Goal: Use online tool/utility: Utilize a website feature to perform a specific function

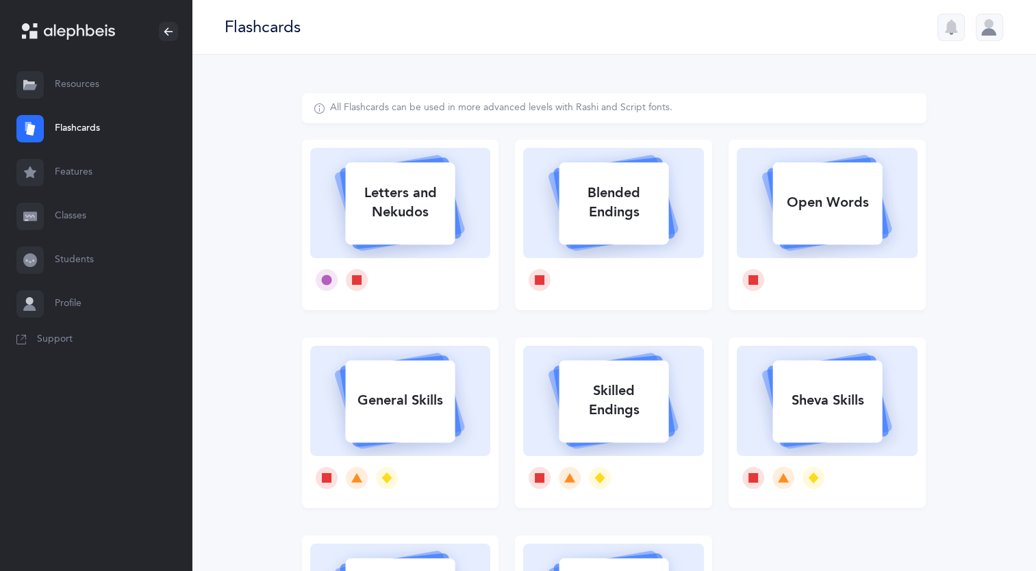
click at [416, 231] on rect at bounding box center [401, 203] width 110 height 82
select select "3"
select select "single"
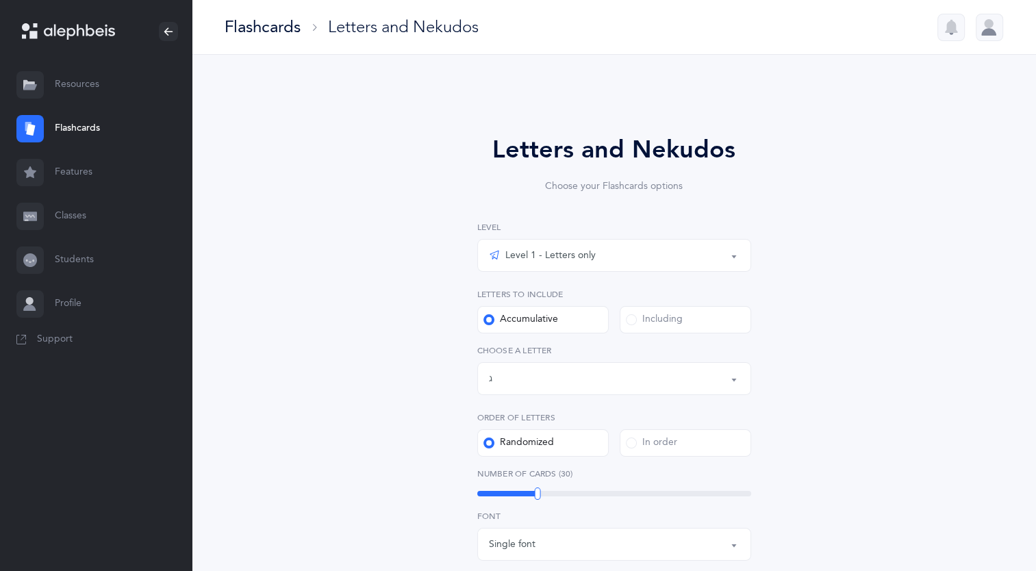
click at [503, 374] on div "Letters up until: ג" at bounding box center [614, 378] width 251 height 23
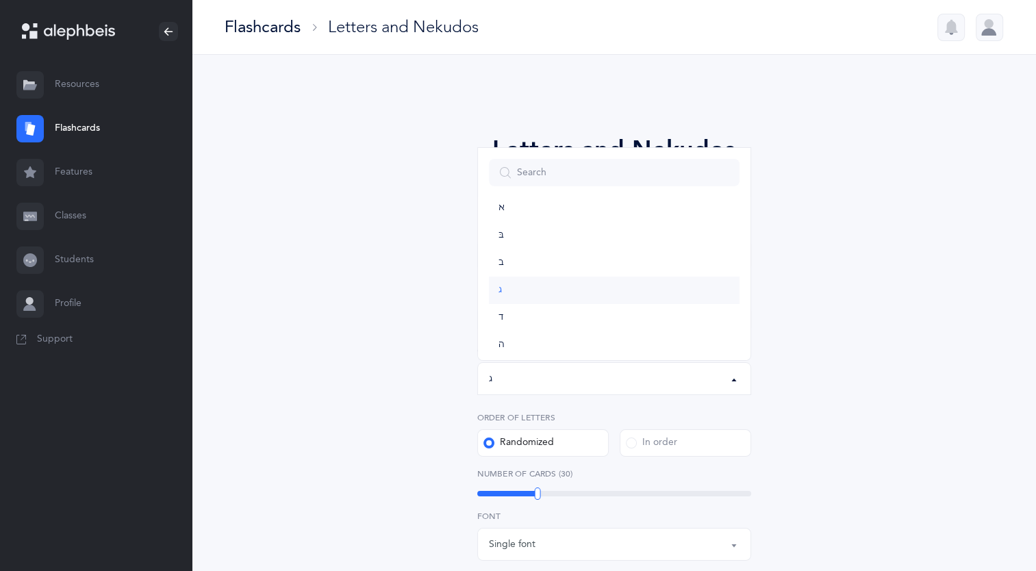
click at [507, 302] on link "ג" at bounding box center [614, 290] width 251 height 27
select select "3"
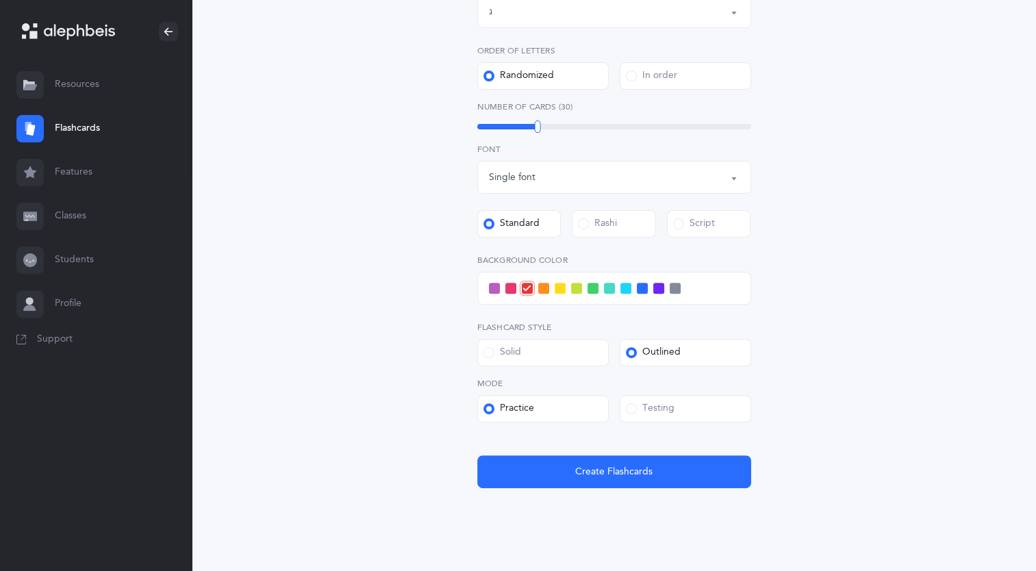
scroll to position [392, 0]
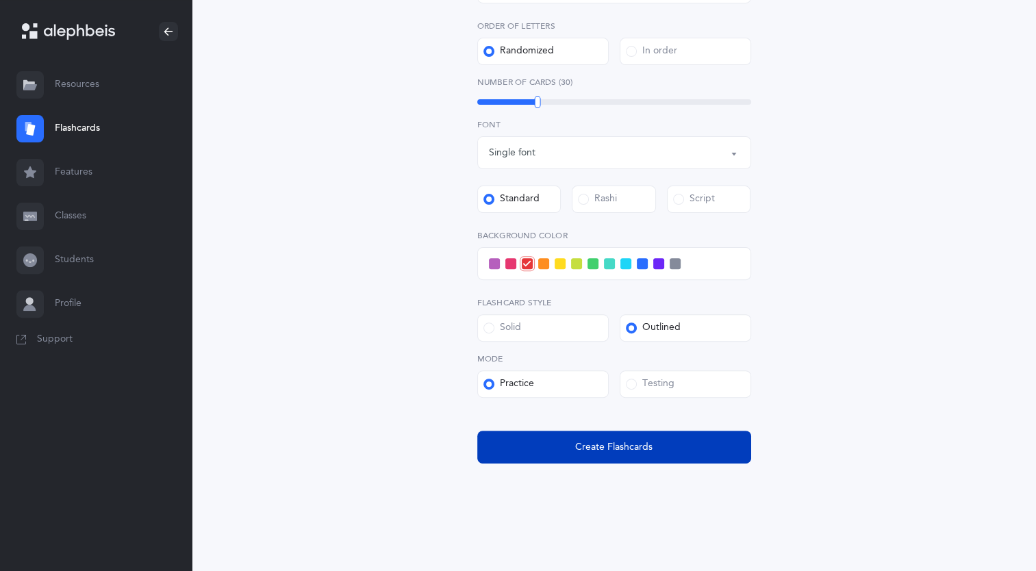
click at [535, 459] on button "Create Flashcards" at bounding box center [614, 447] width 274 height 33
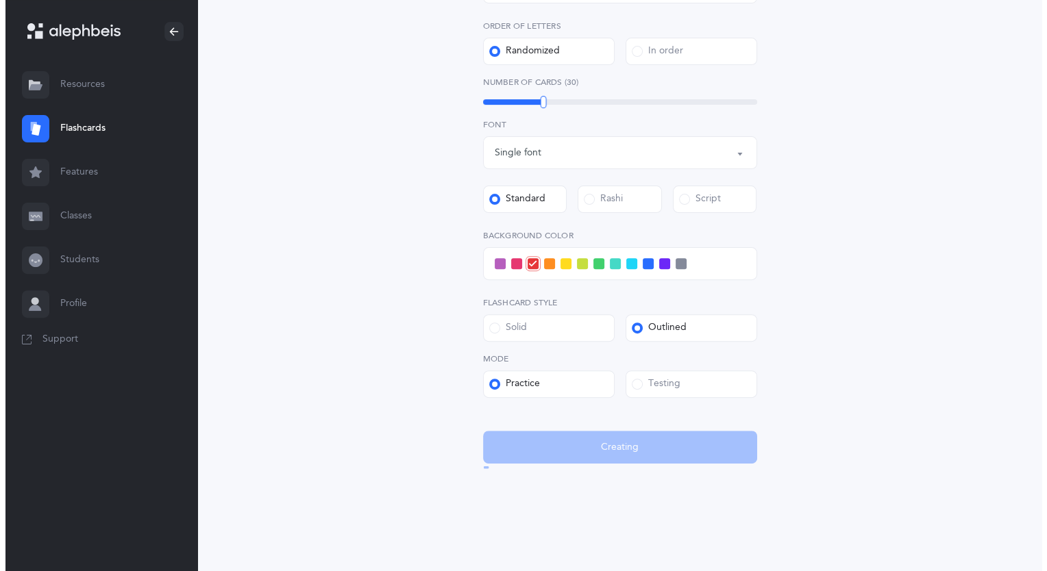
scroll to position [0, 0]
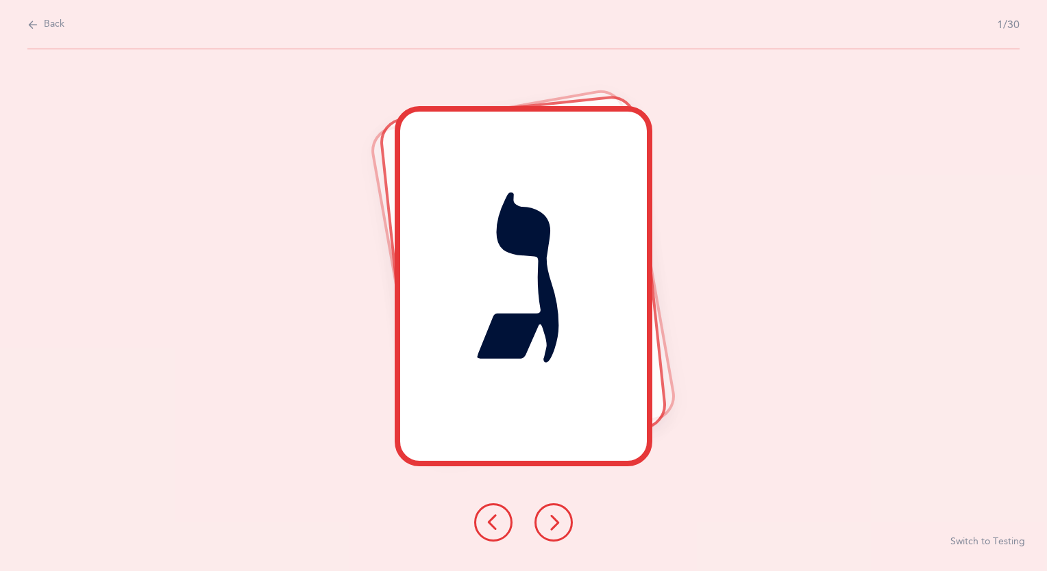
click at [554, 538] on button at bounding box center [553, 522] width 38 height 38
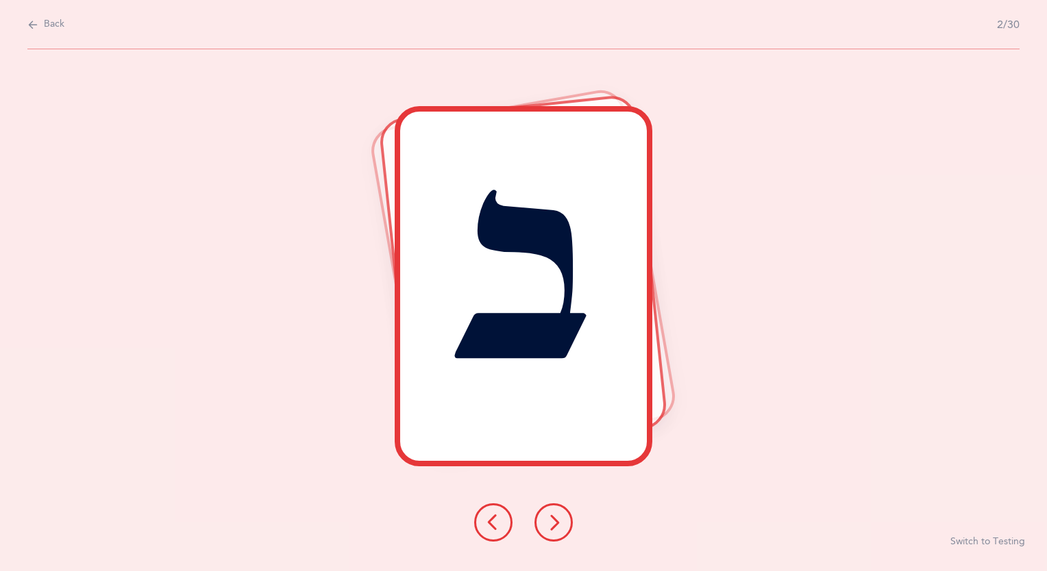
click at [554, 538] on button at bounding box center [553, 522] width 38 height 38
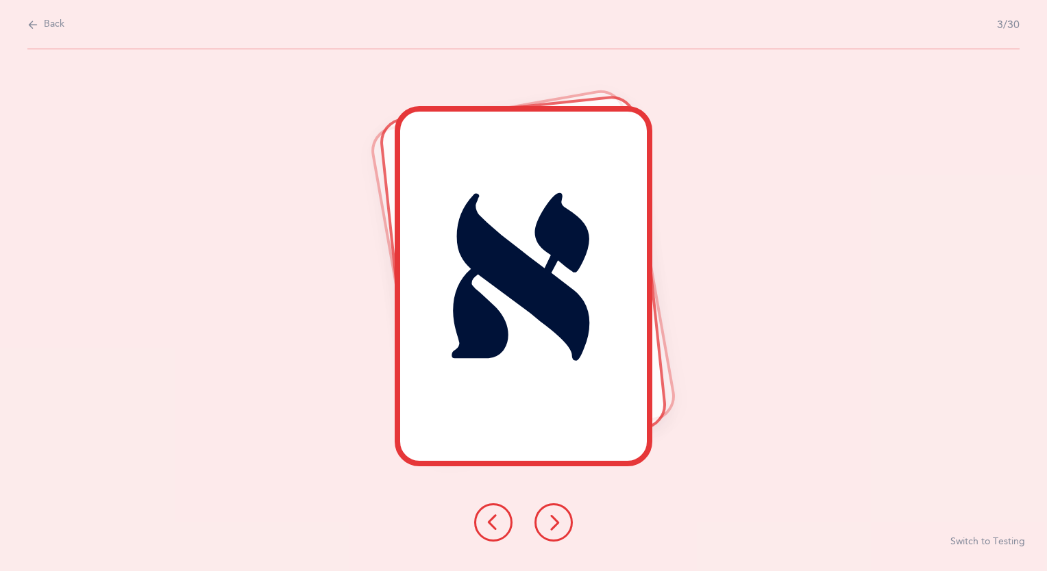
click at [554, 538] on button at bounding box center [553, 522] width 38 height 38
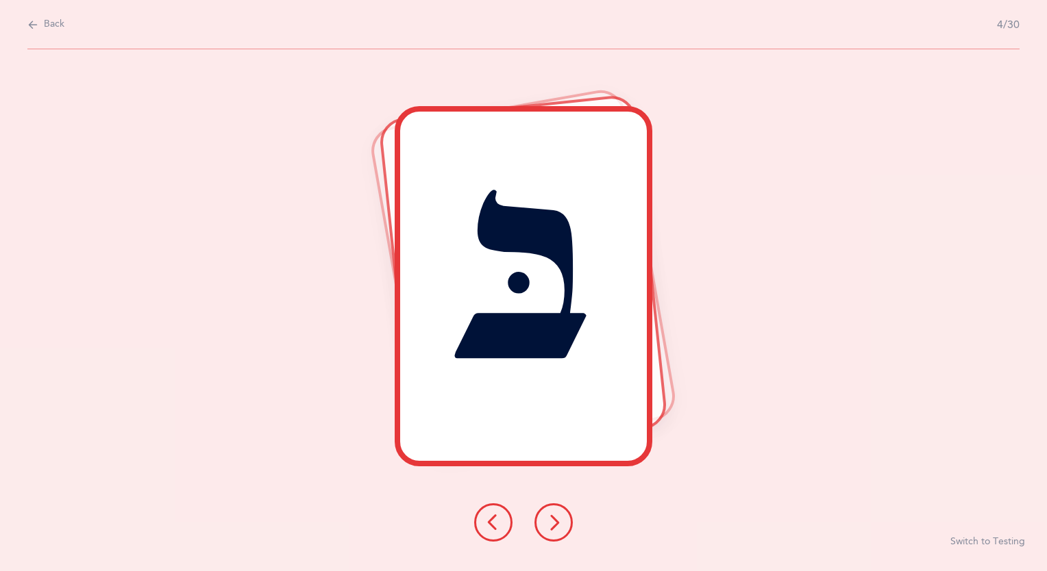
click at [554, 538] on button at bounding box center [553, 522] width 38 height 38
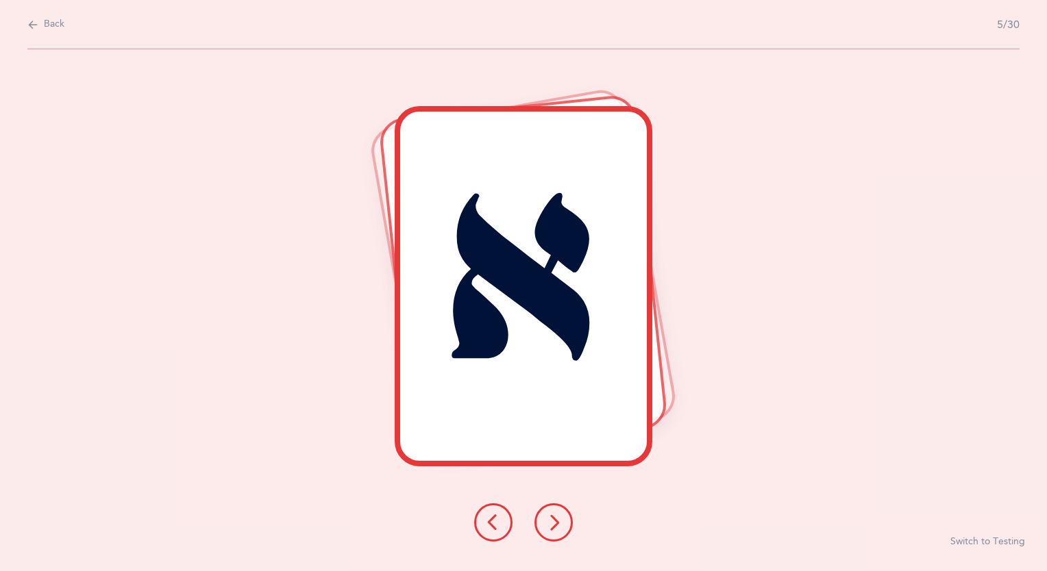
click at [554, 538] on button at bounding box center [553, 522] width 38 height 38
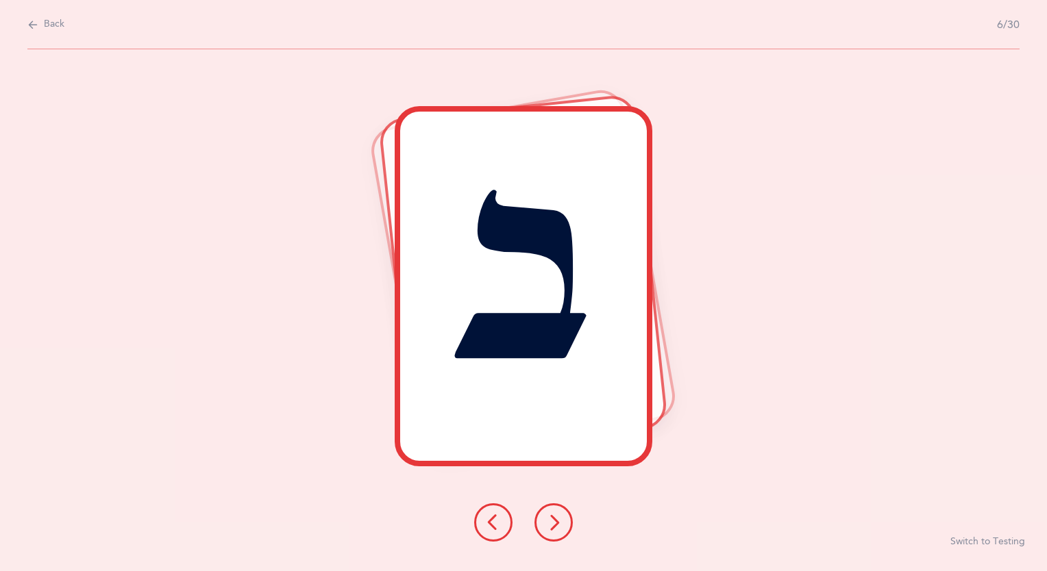
click at [554, 538] on button at bounding box center [553, 522] width 38 height 38
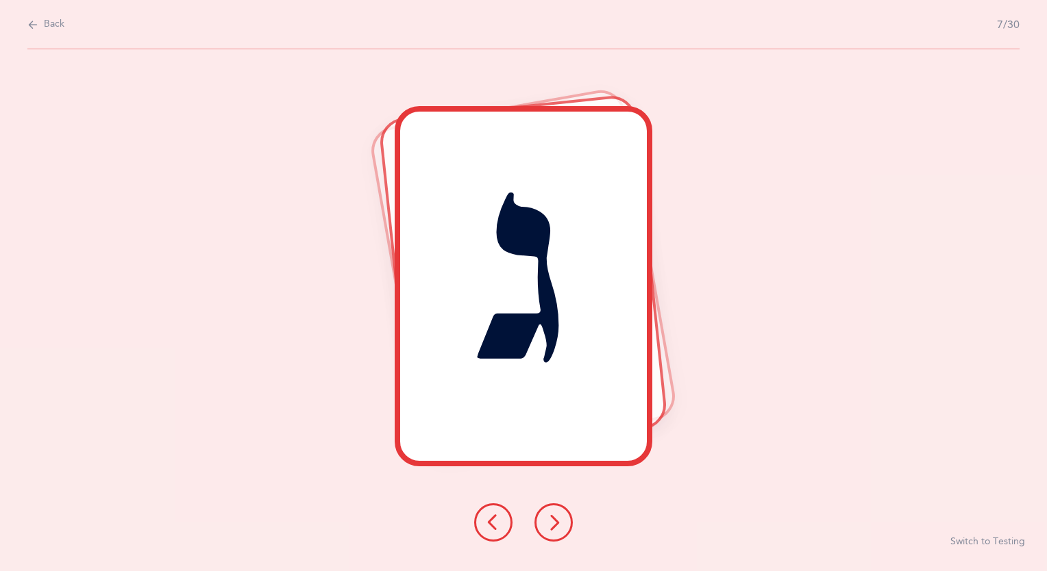
click at [554, 538] on button at bounding box center [553, 522] width 38 height 38
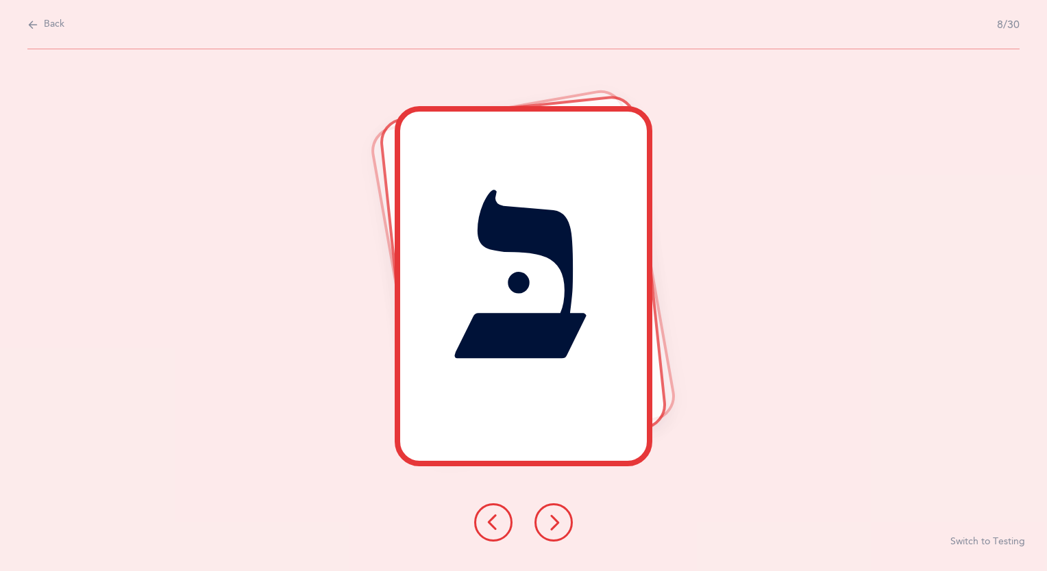
click at [554, 538] on button at bounding box center [553, 522] width 38 height 38
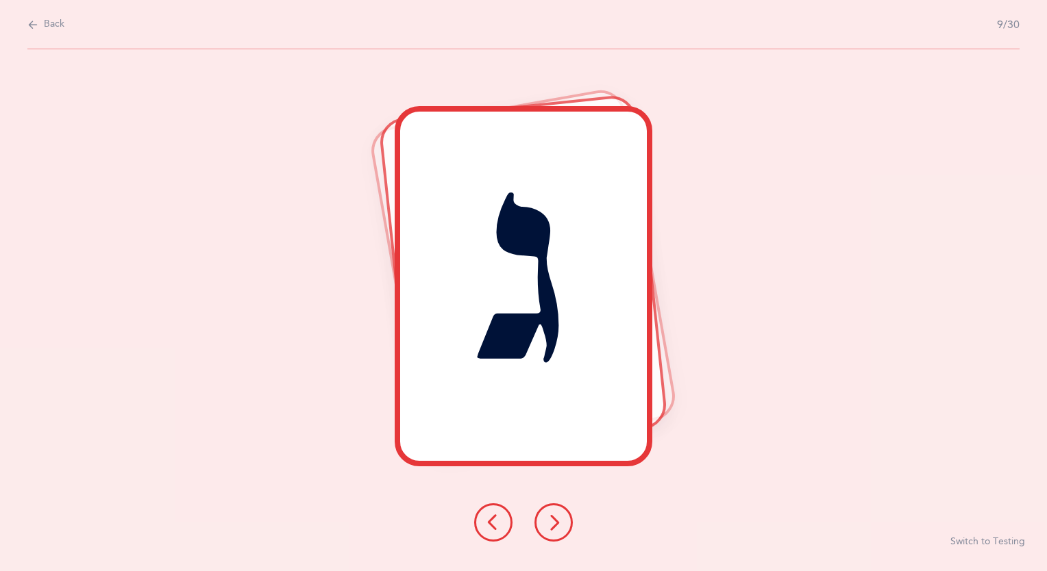
click at [554, 538] on button at bounding box center [553, 522] width 38 height 38
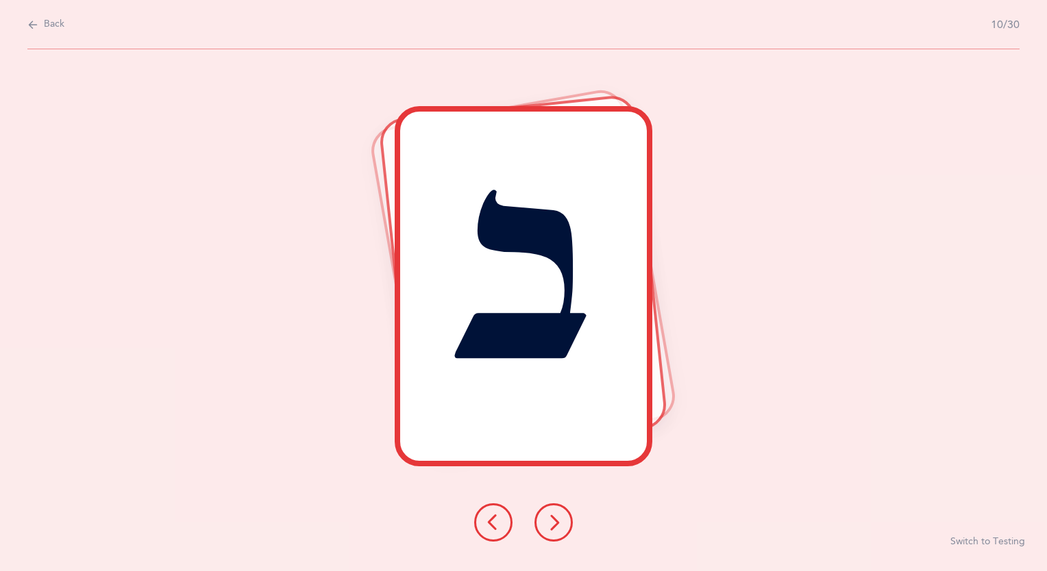
click at [554, 538] on button at bounding box center [553, 522] width 38 height 38
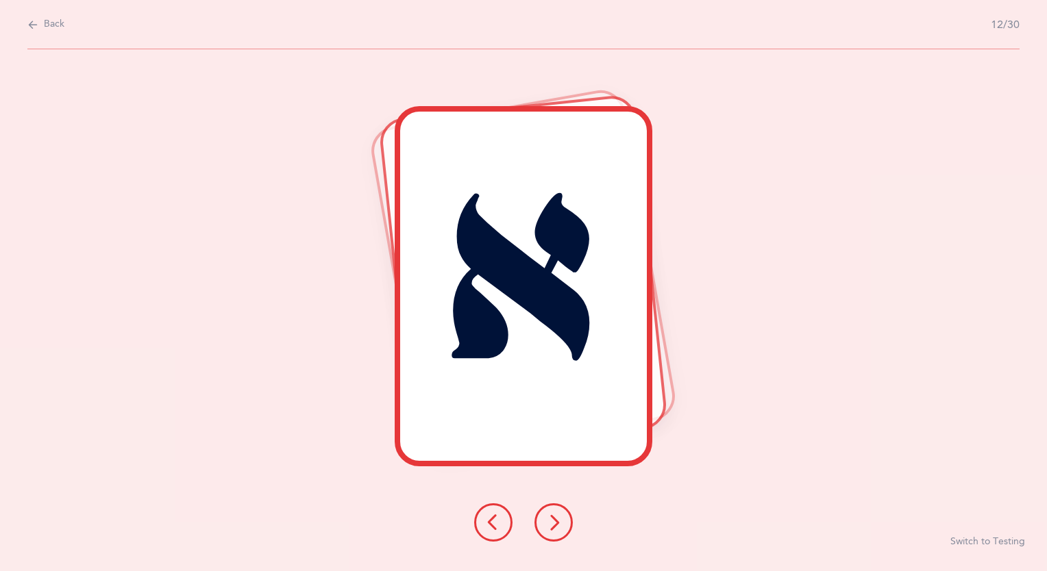
click at [554, 538] on button at bounding box center [553, 522] width 38 height 38
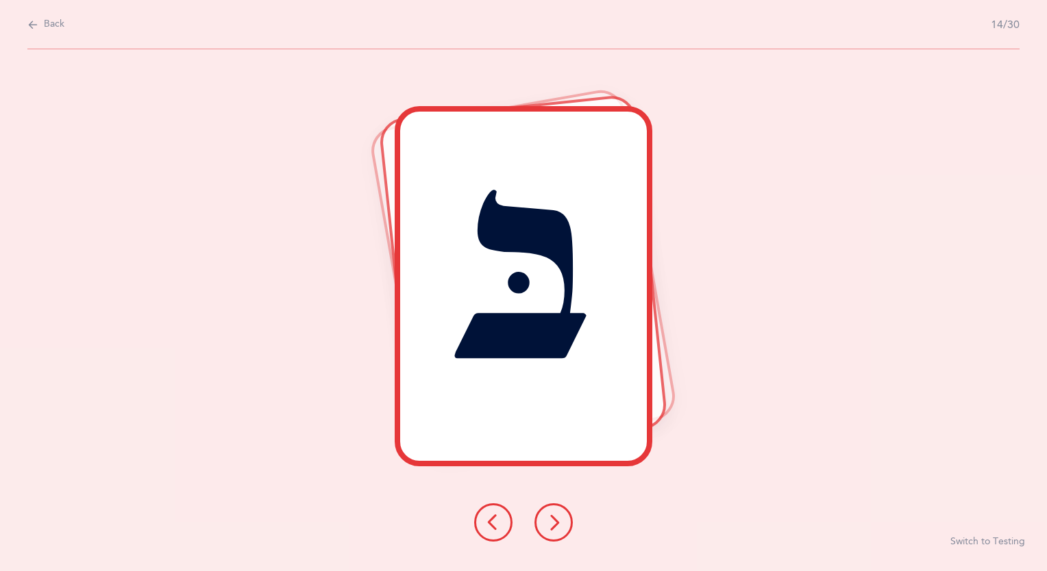
click at [554, 538] on button at bounding box center [553, 522] width 38 height 38
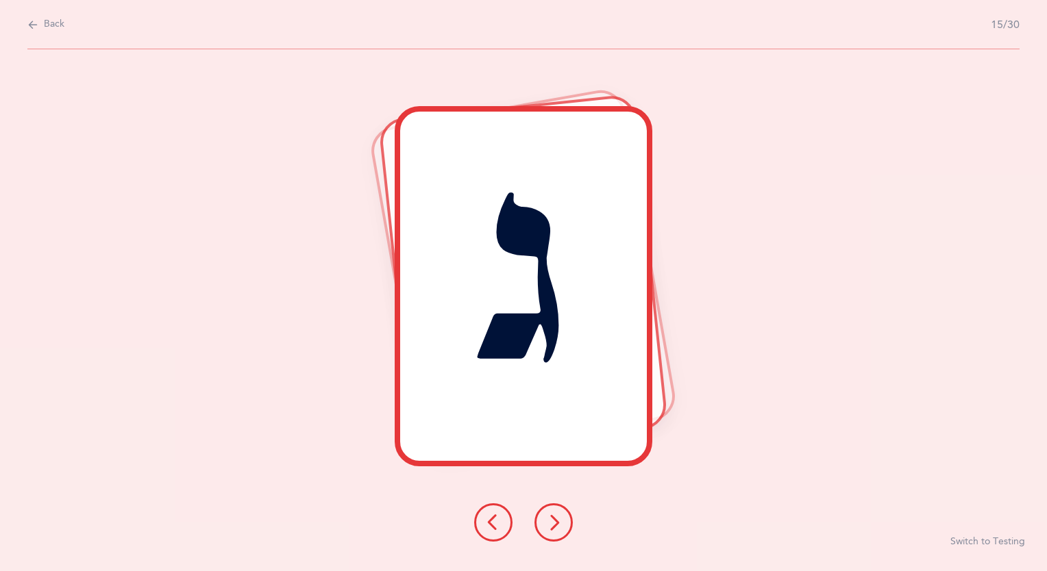
click at [554, 538] on button at bounding box center [553, 522] width 38 height 38
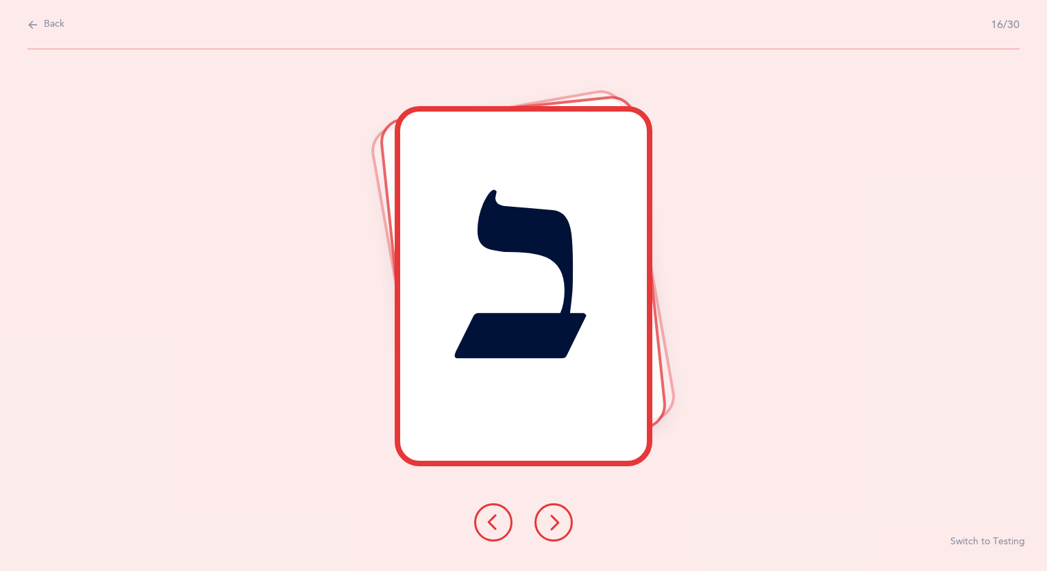
click at [554, 538] on button at bounding box center [553, 522] width 38 height 38
click at [696, 247] on div "בּ Switch to Testing" at bounding box center [523, 310] width 1047 height 522
click at [234, 356] on div "בּ Switch to Testing" at bounding box center [523, 310] width 1047 height 522
click at [571, 533] on div at bounding box center [523, 522] width 121 height 38
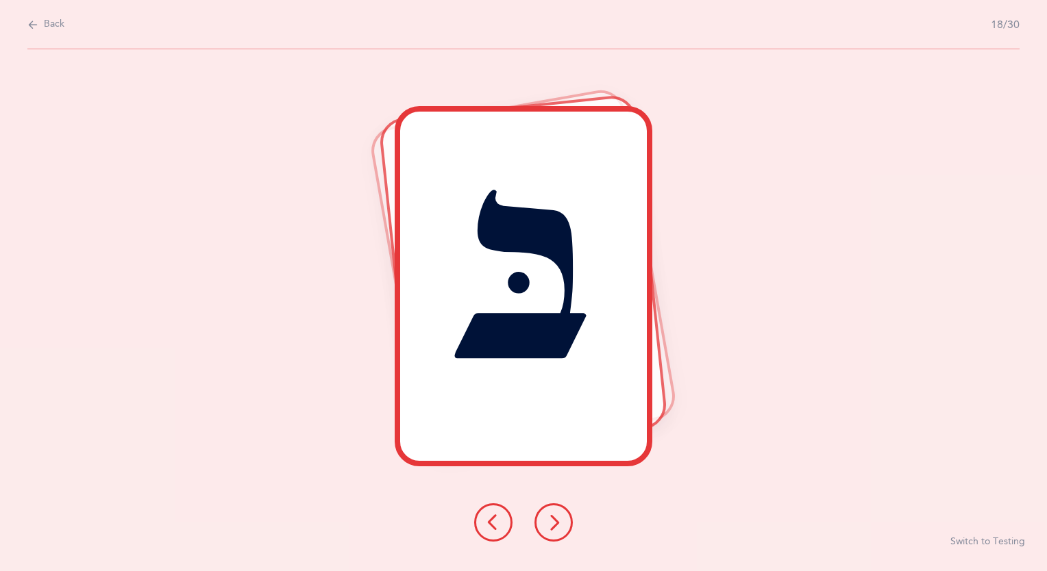
click at [571, 533] on div at bounding box center [523, 522] width 121 height 38
click at [554, 529] on icon at bounding box center [553, 522] width 16 height 16
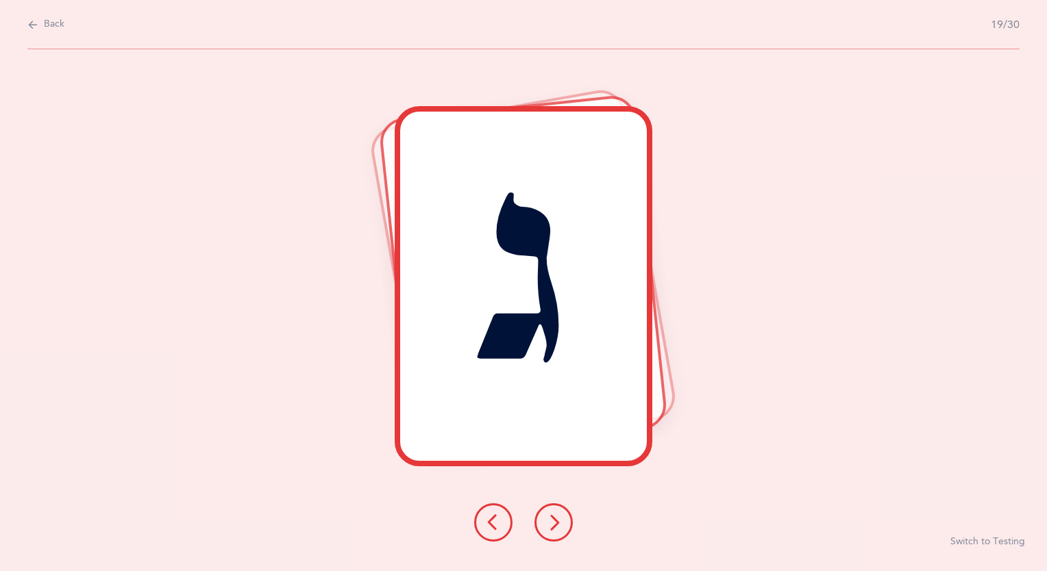
click at [554, 529] on icon at bounding box center [553, 522] width 16 height 16
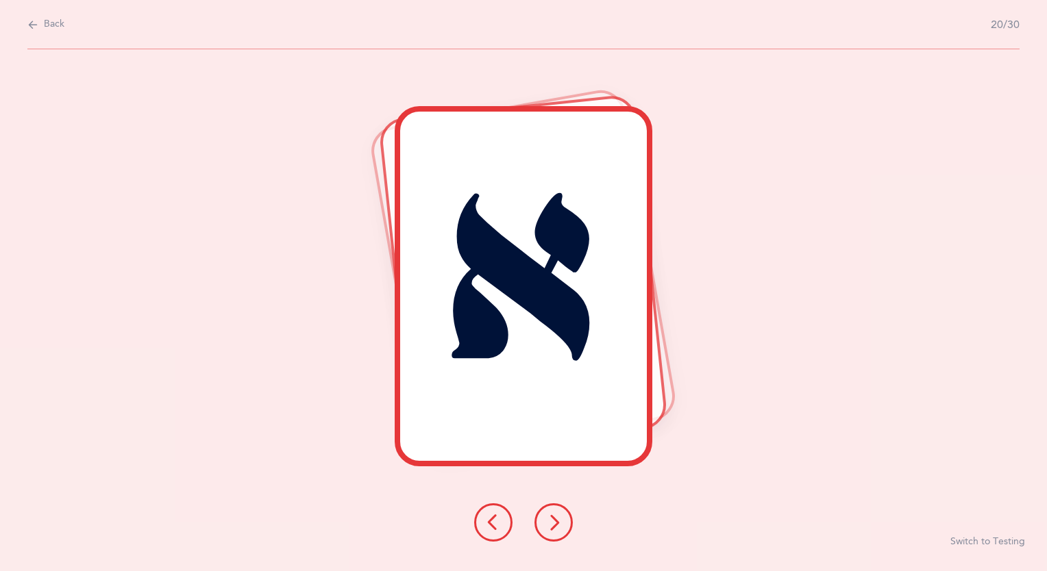
click at [554, 529] on icon at bounding box center [553, 522] width 16 height 16
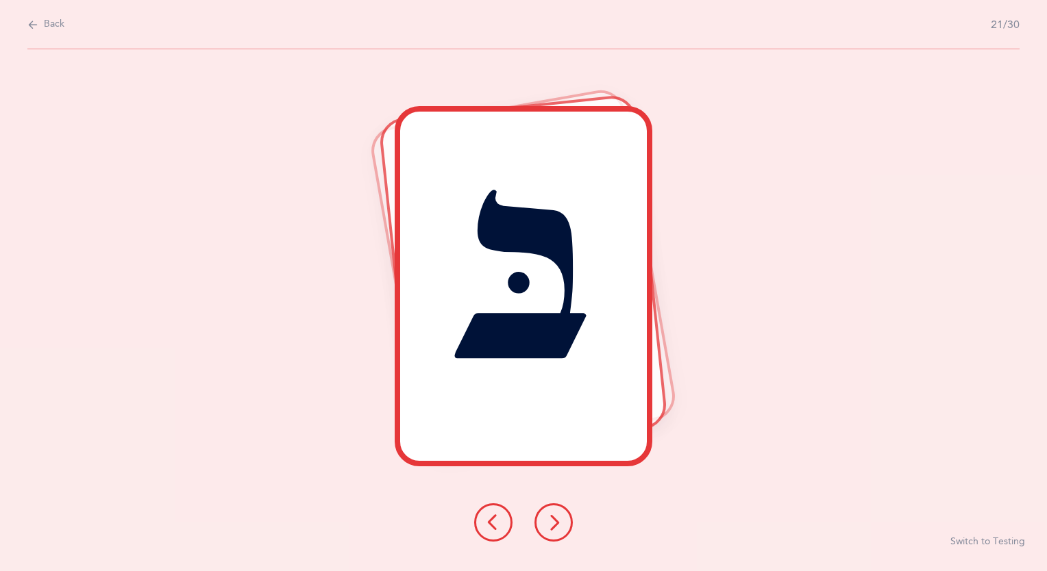
click at [554, 529] on icon at bounding box center [553, 522] width 16 height 16
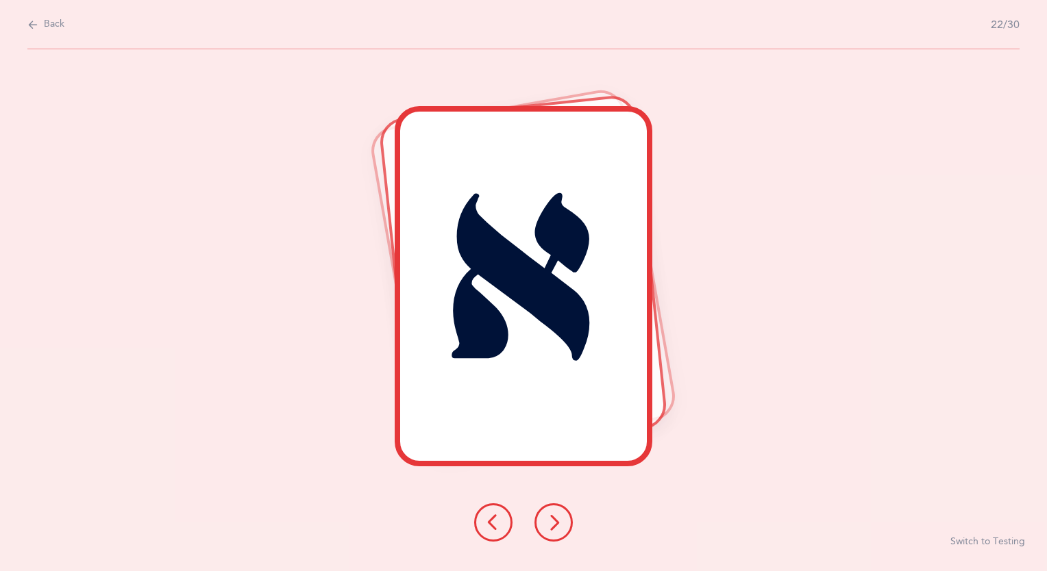
click at [554, 529] on icon at bounding box center [553, 522] width 16 height 16
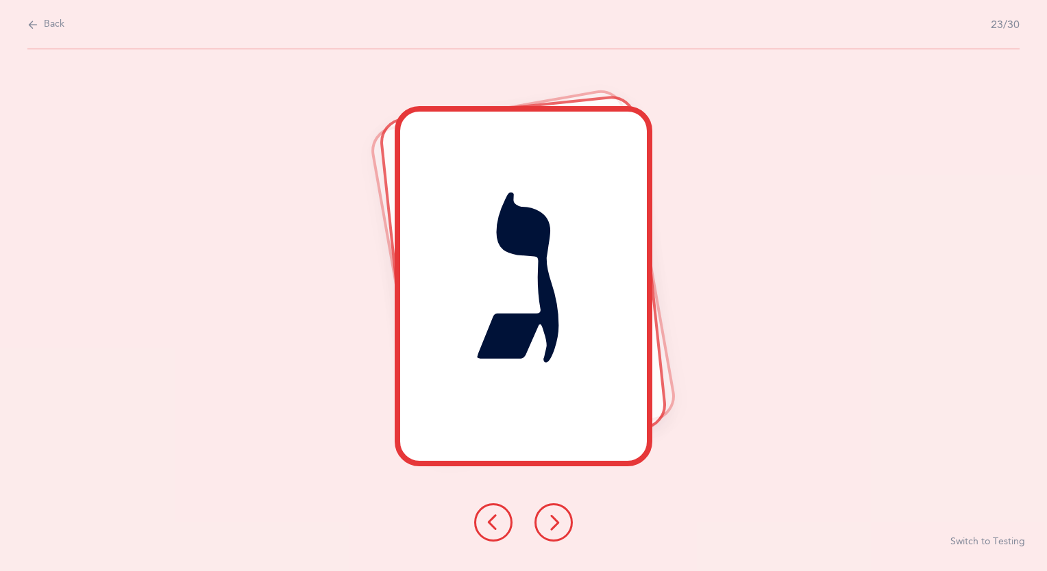
click at [554, 529] on icon at bounding box center [553, 522] width 16 height 16
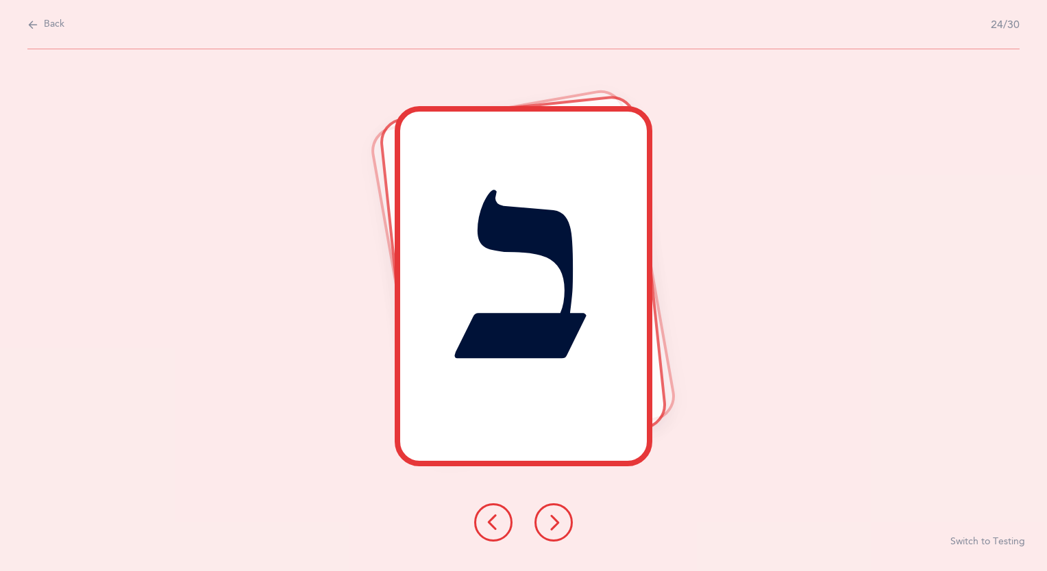
click at [554, 529] on icon at bounding box center [553, 522] width 16 height 16
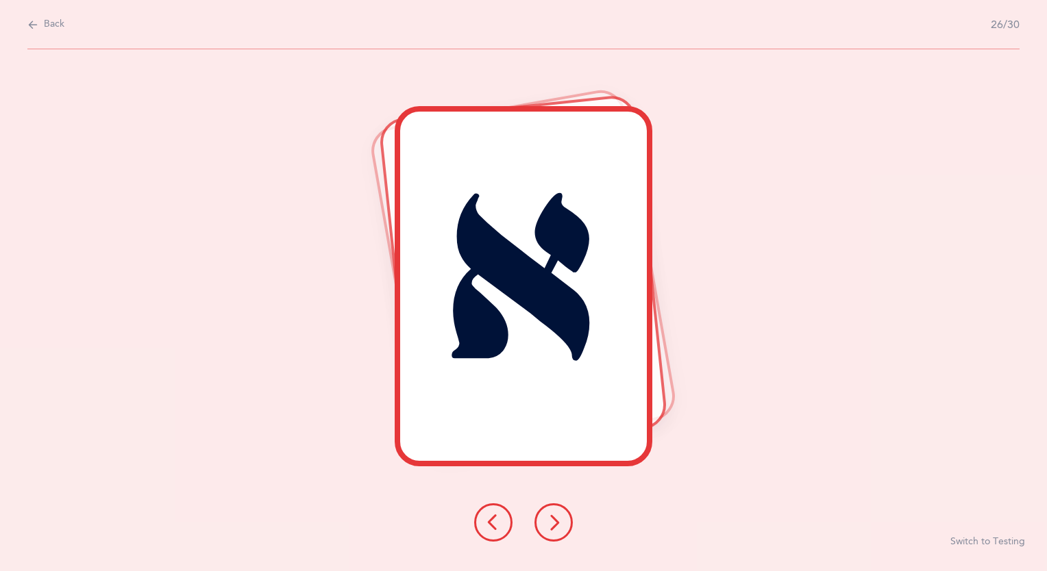
click at [554, 529] on icon at bounding box center [553, 522] width 16 height 16
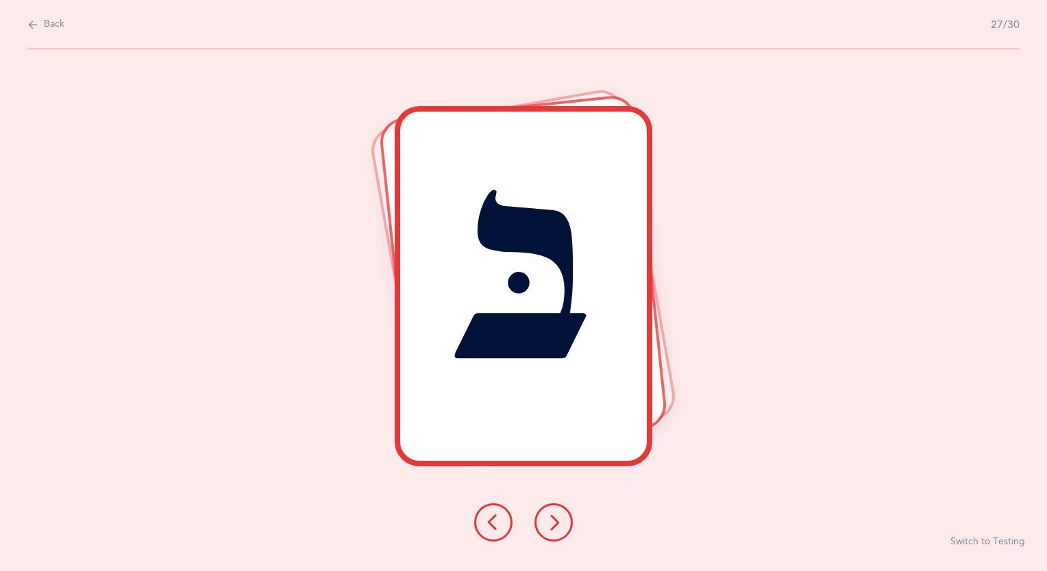
click at [554, 529] on icon at bounding box center [553, 522] width 16 height 16
